Goal: Navigation & Orientation: Find specific page/section

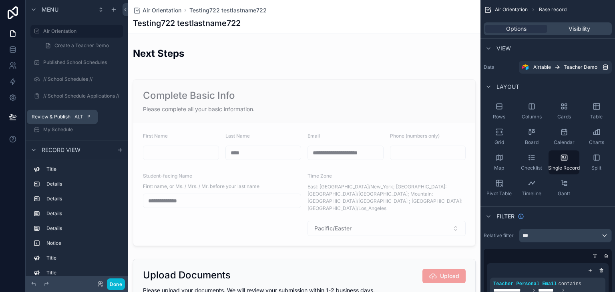
click at [52, 118] on span "Review & Publish" at bounding box center [51, 117] width 39 height 6
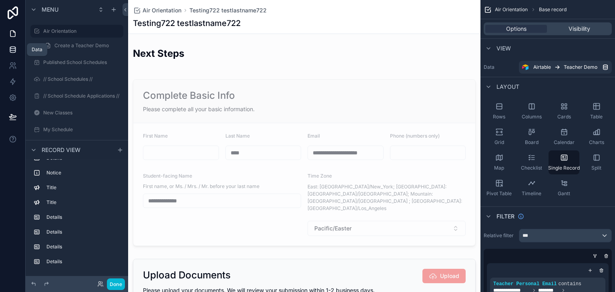
click at [13, 52] on icon at bounding box center [13, 50] width 8 height 8
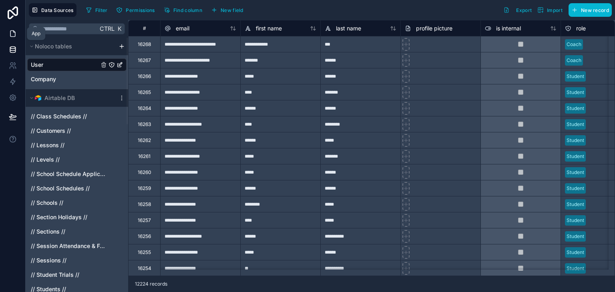
click at [9, 34] on icon at bounding box center [13, 34] width 8 height 8
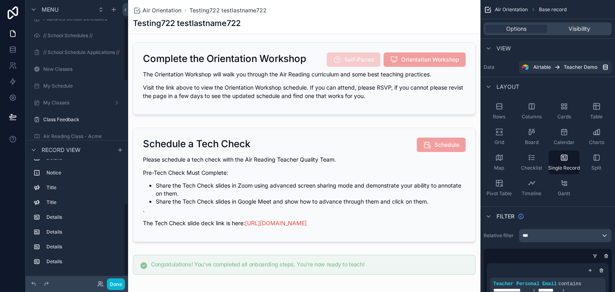
scroll to position [80, 0]
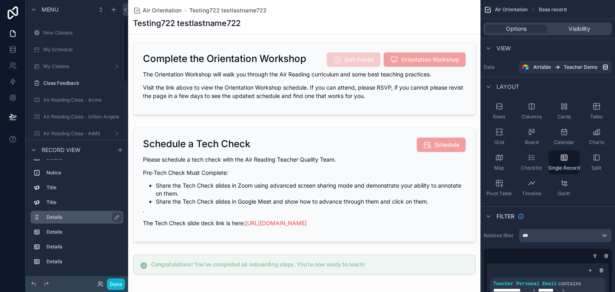
click at [47, 218] on label "Details" at bounding box center [81, 217] width 71 height 6
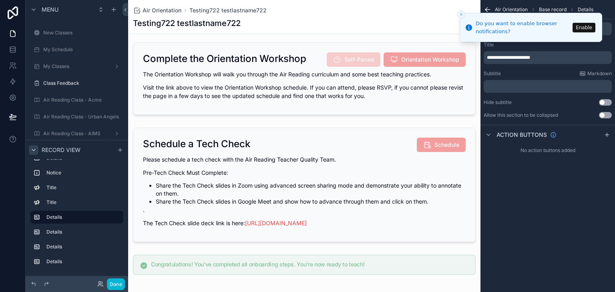
click at [34, 147] on icon "scrollable content" at bounding box center [33, 150] width 6 height 6
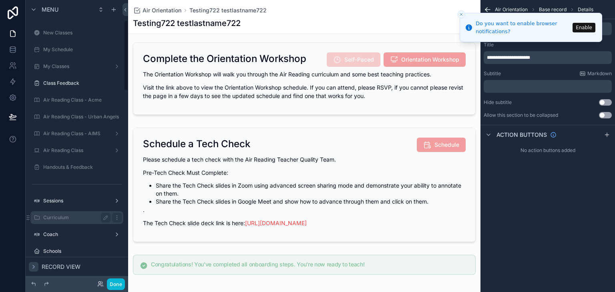
scroll to position [120, 0]
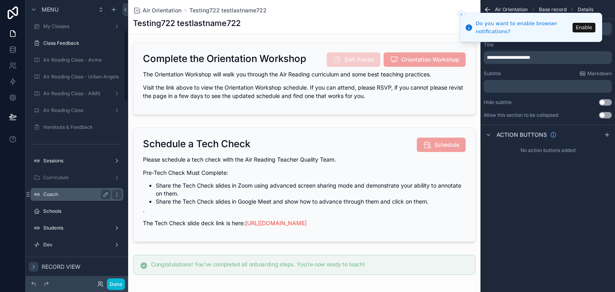
click at [53, 197] on label "Coach" at bounding box center [75, 194] width 64 height 6
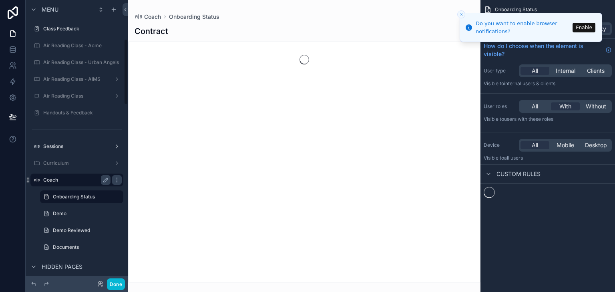
scroll to position [167, 0]
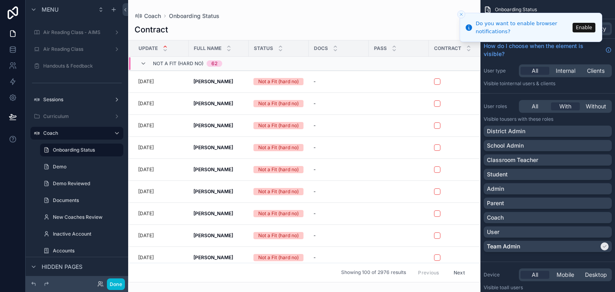
click at [215, 80] on div "scrollable content" at bounding box center [304, 146] width 353 height 292
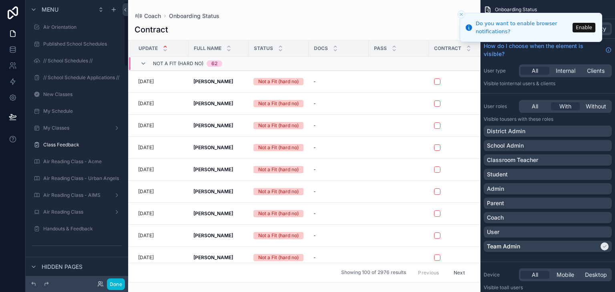
scroll to position [0, 0]
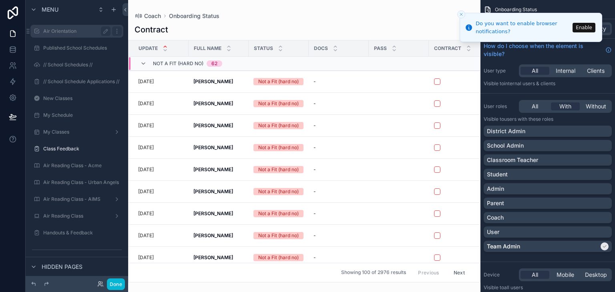
click at [60, 34] on label "Air Orientation" at bounding box center [75, 31] width 64 height 6
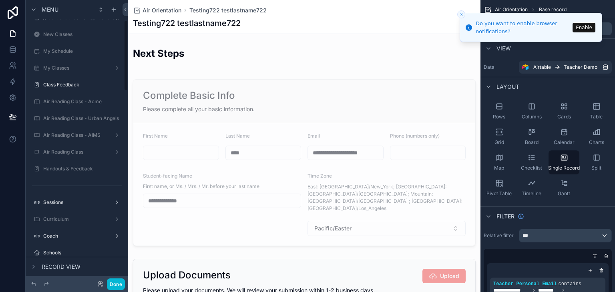
scroll to position [80, 0]
click at [32, 10] on icon "scrollable content" at bounding box center [33, 9] width 6 height 6
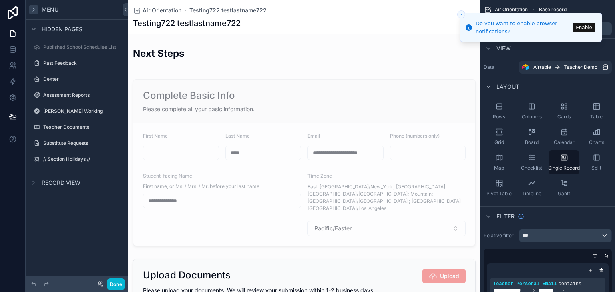
scroll to position [0, 0]
click at [67, 126] on label "Teacher Documents" at bounding box center [75, 127] width 64 height 6
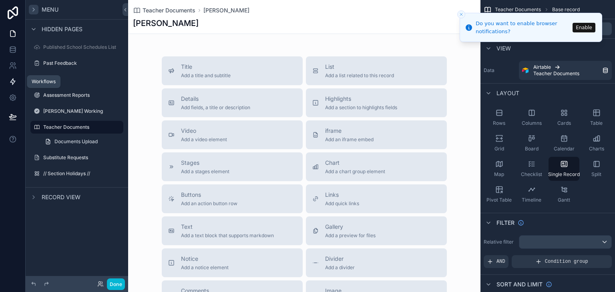
click at [14, 80] on icon at bounding box center [13, 82] width 8 height 8
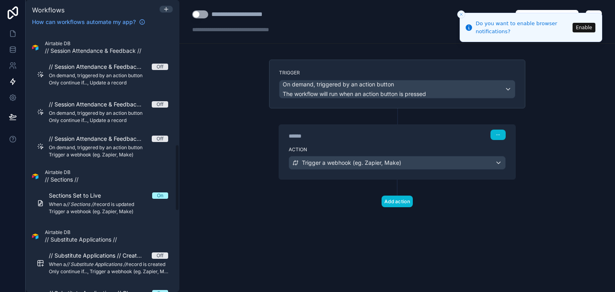
scroll to position [561, 0]
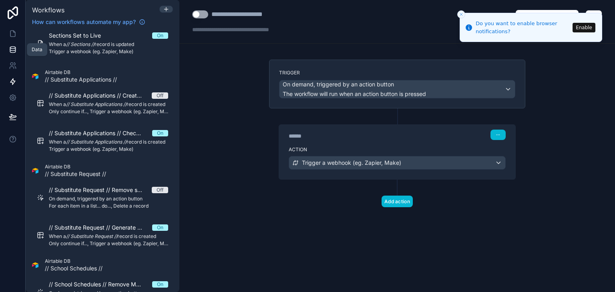
click at [11, 47] on icon at bounding box center [13, 50] width 8 height 8
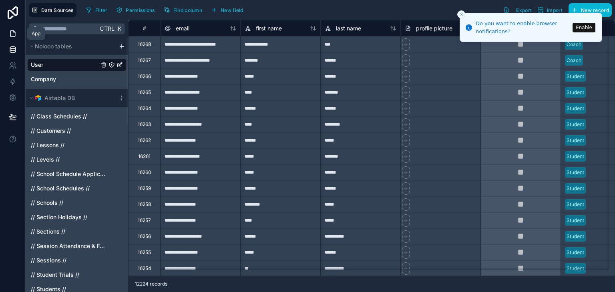
click at [12, 35] on icon at bounding box center [13, 34] width 8 height 8
